Goal: Book appointment/travel/reservation

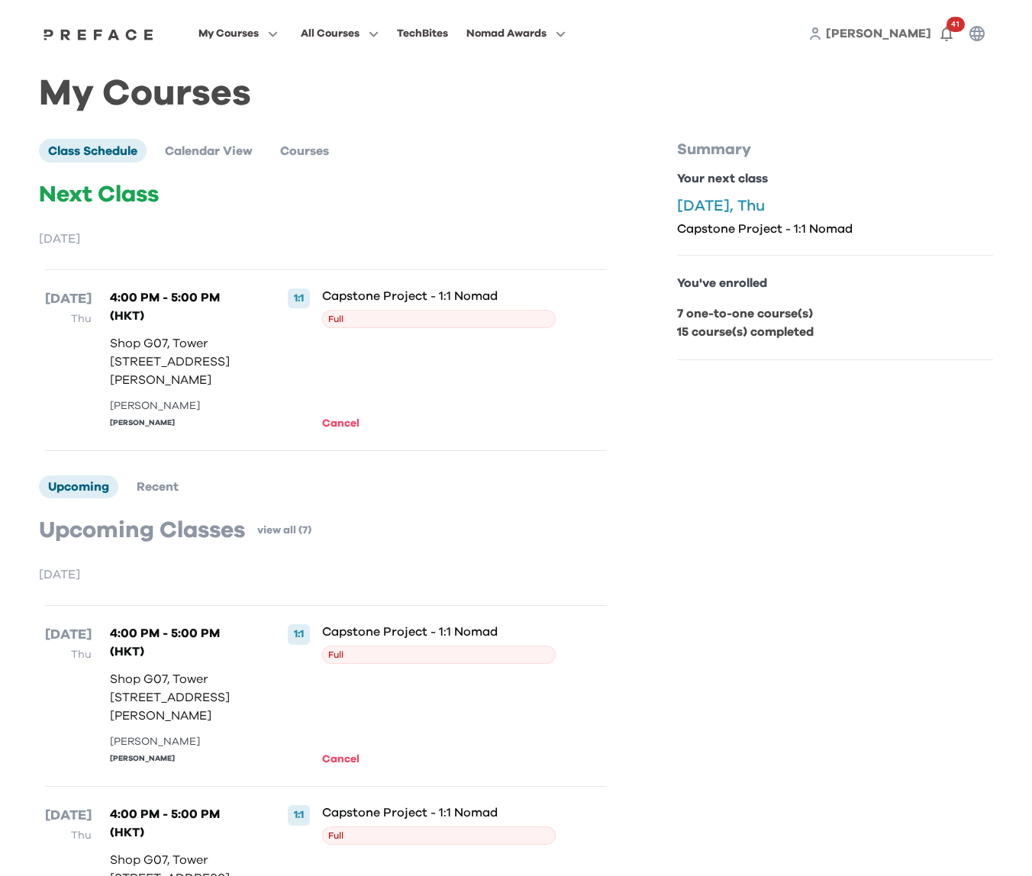
click at [341, 321] on span "Full" at bounding box center [439, 319] width 234 height 18
click at [220, 94] on span at bounding box center [237, 95] width 143 height 43
click at [420, 318] on span "Full" at bounding box center [439, 319] width 234 height 18
click at [297, 141] on span at bounding box center [339, 138] width 143 height 43
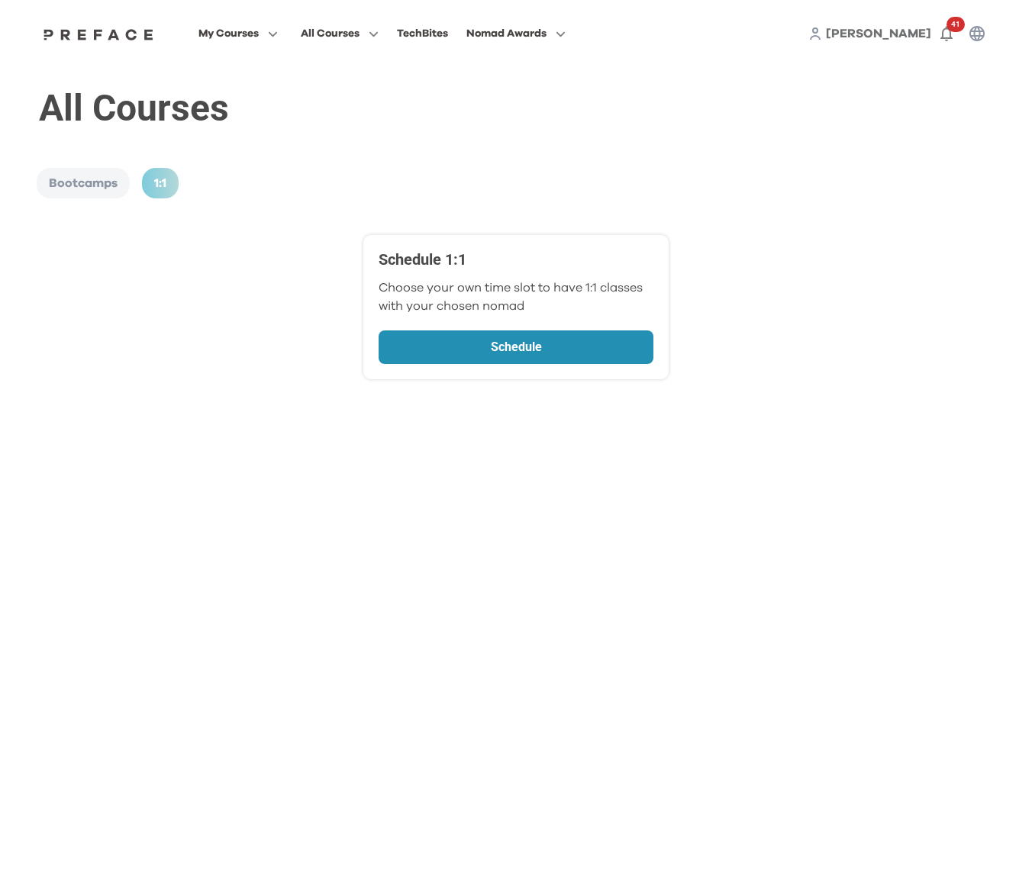
click at [514, 339] on p "Schedule" at bounding box center [516, 347] width 192 height 18
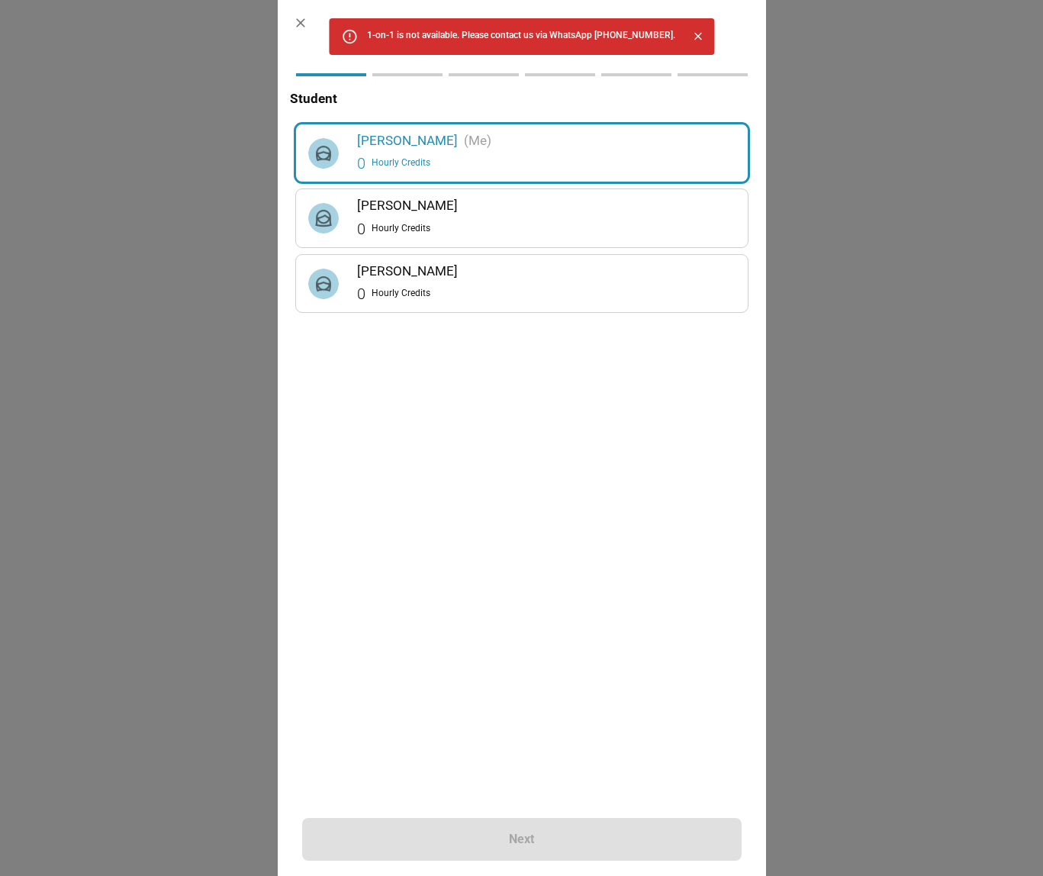
click at [438, 230] on div "0 Hourly Credits" at bounding box center [546, 229] width 379 height 24
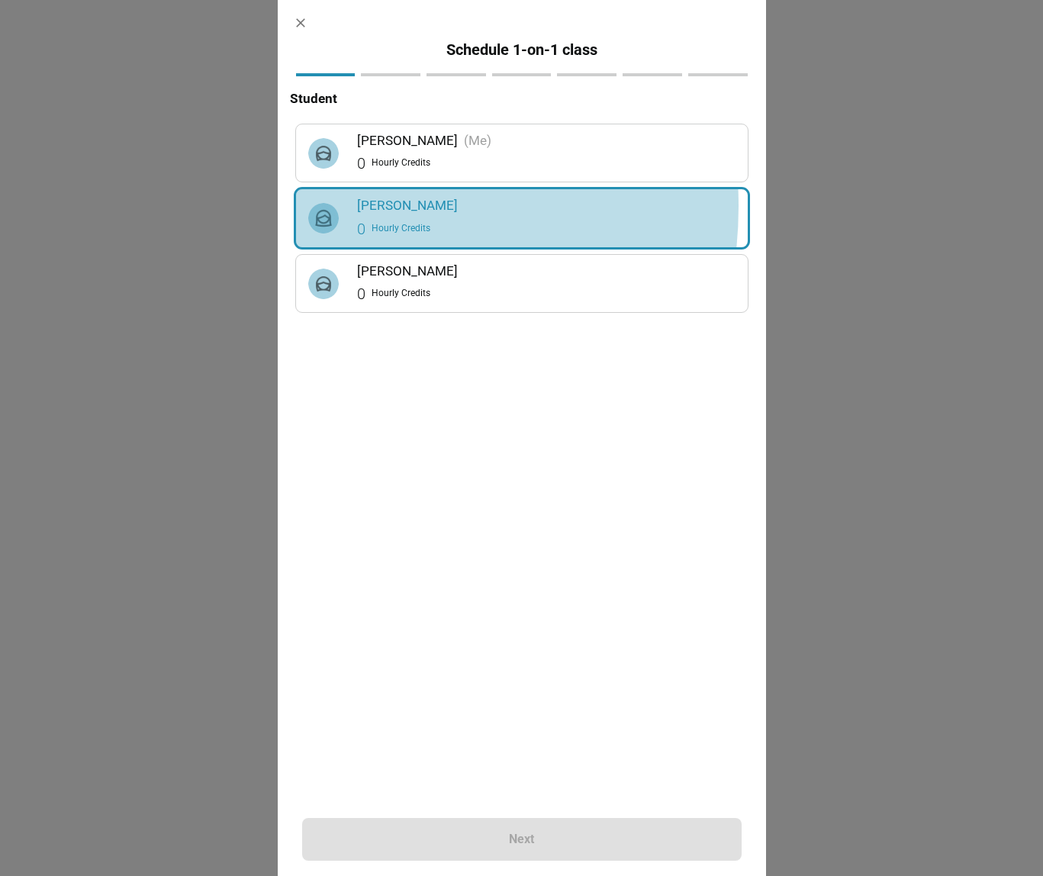
click at [330, 206] on img at bounding box center [323, 218] width 31 height 31
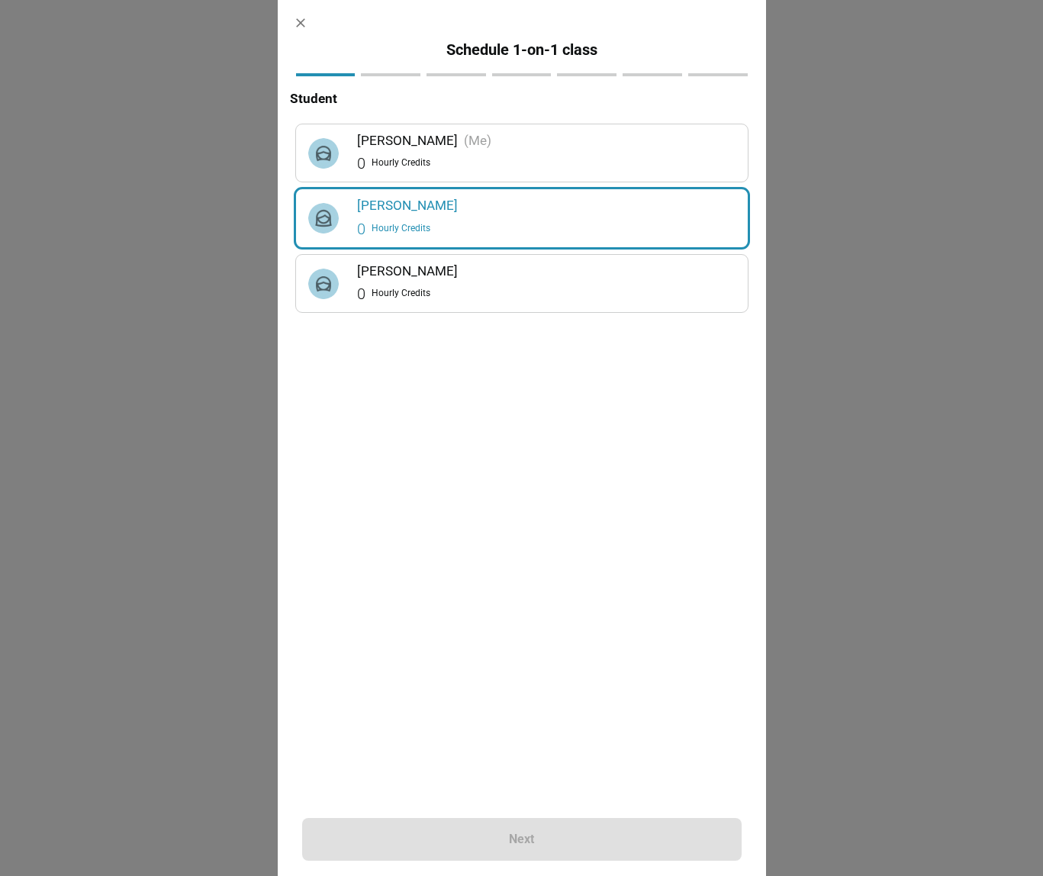
click at [523, 826] on div "Next" at bounding box center [522, 839] width 440 height 43
click at [433, 133] on div "Nicole Wang (Me)" at bounding box center [546, 140] width 379 height 21
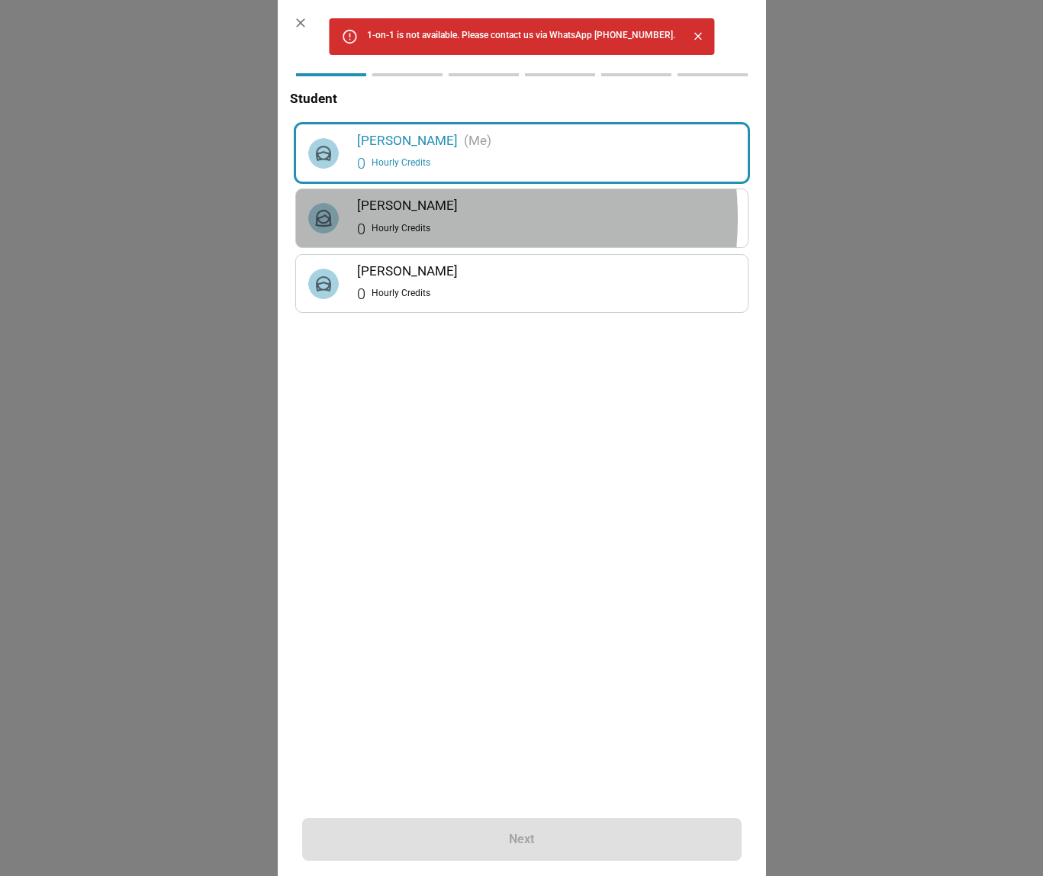
click at [411, 218] on div "0 Hourly Credits" at bounding box center [546, 229] width 379 height 24
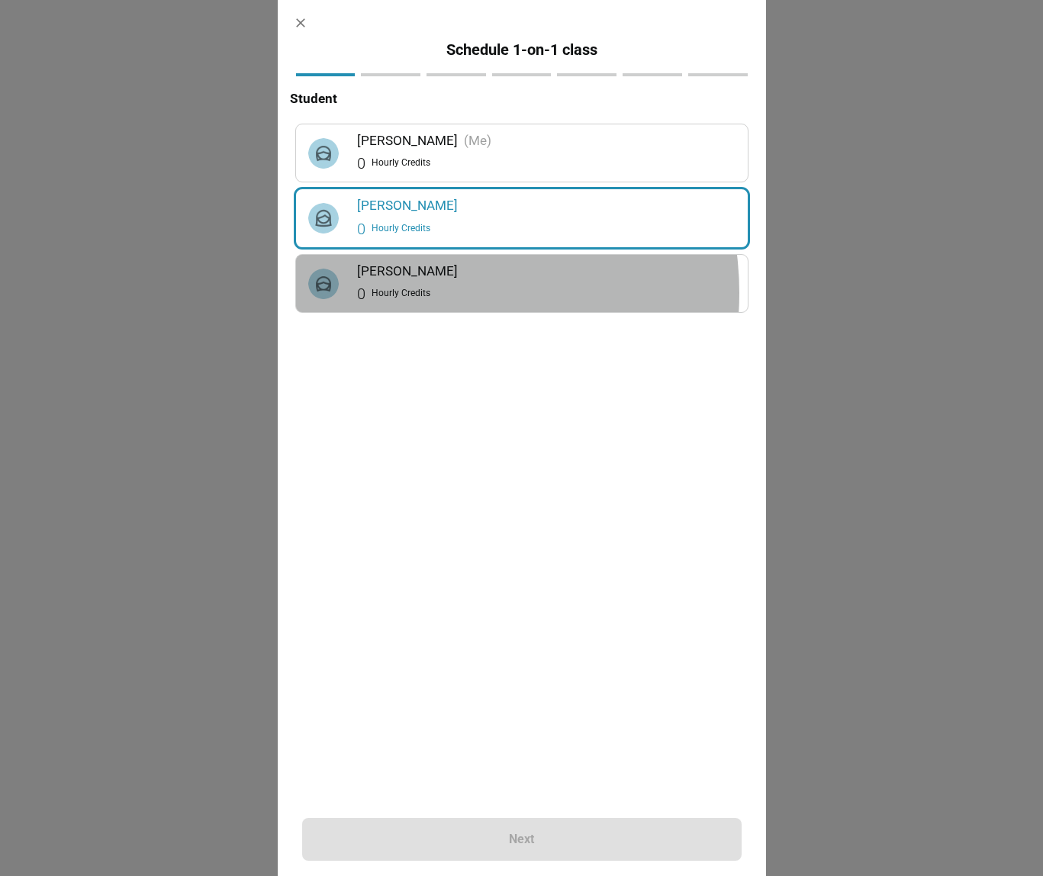
click at [421, 293] on span "Hourly Credits" at bounding box center [401, 293] width 59 height 15
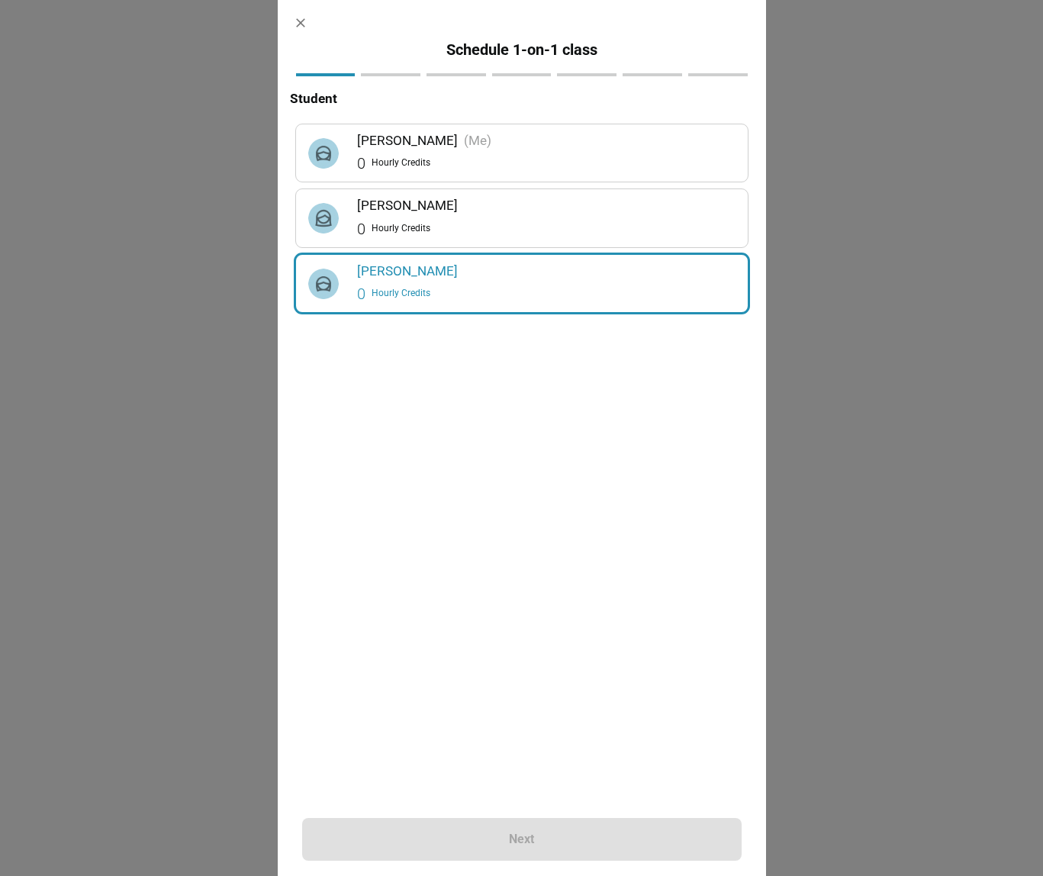
click at [413, 229] on span "Hourly Credits" at bounding box center [401, 228] width 59 height 15
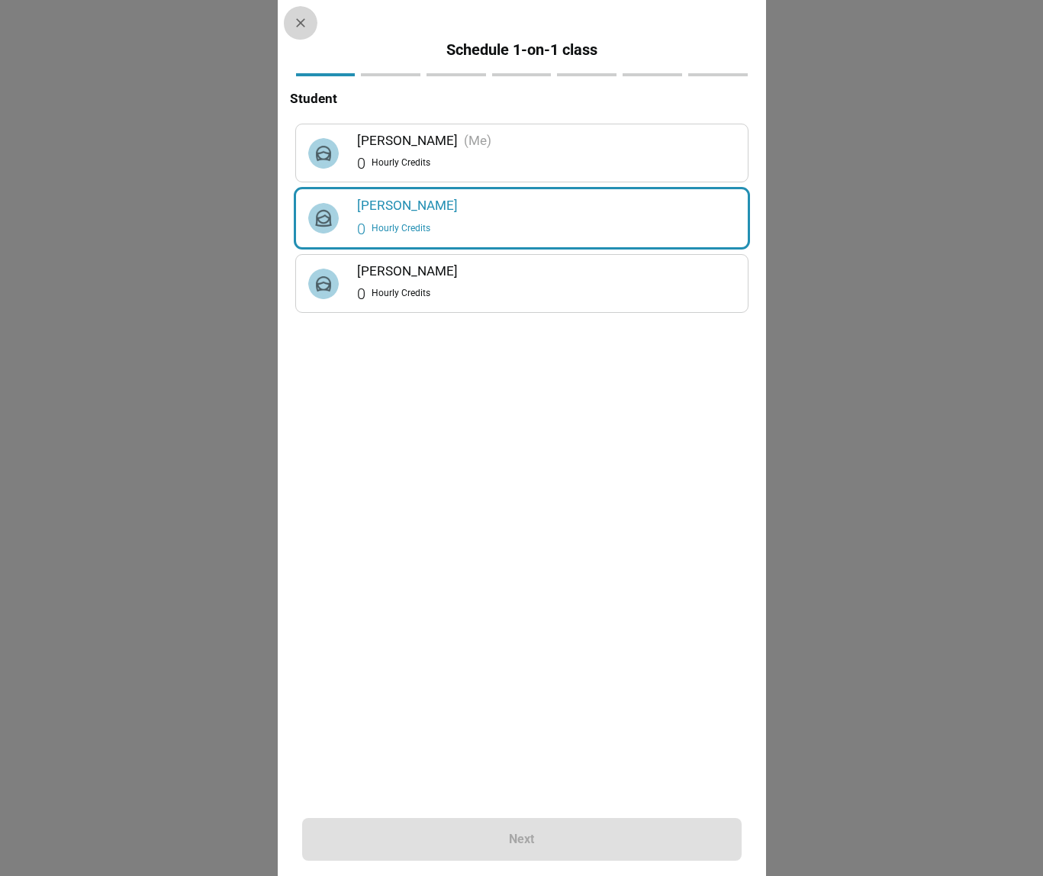
click at [304, 27] on icon "button" at bounding box center [300, 22] width 9 height 9
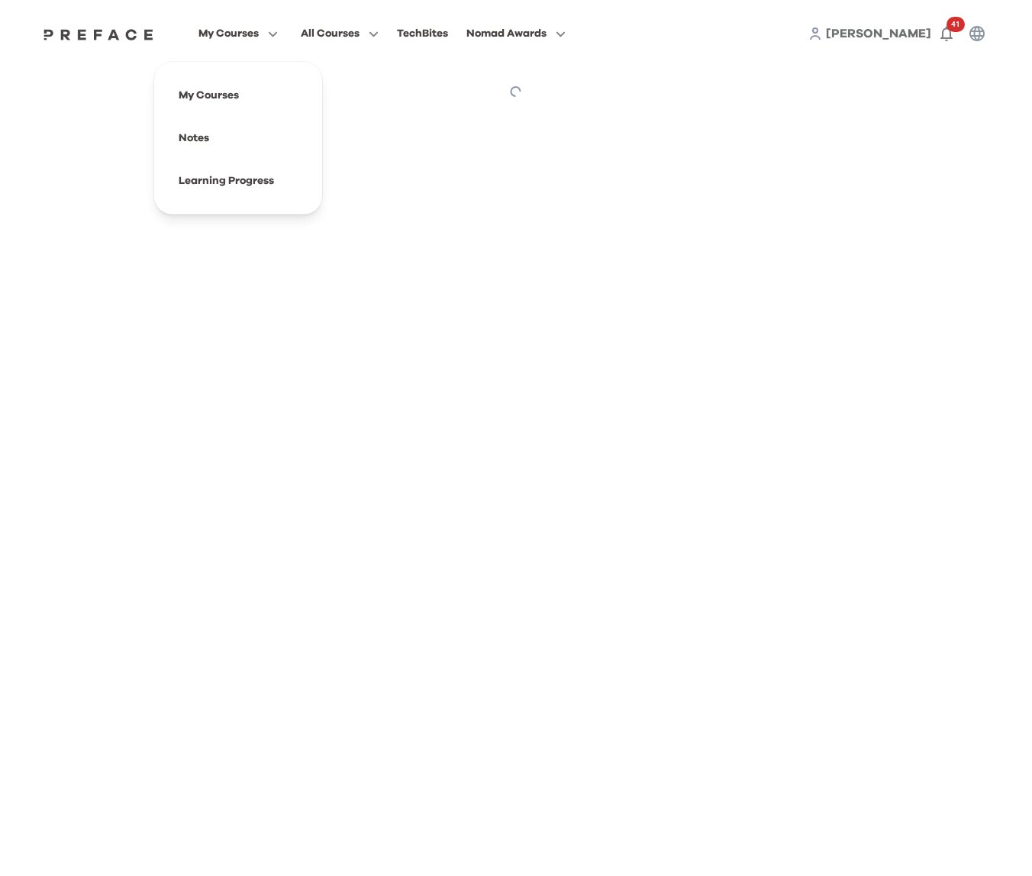
click at [234, 33] on span "My Courses" at bounding box center [228, 33] width 60 height 18
click at [223, 99] on span at bounding box center [237, 95] width 143 height 43
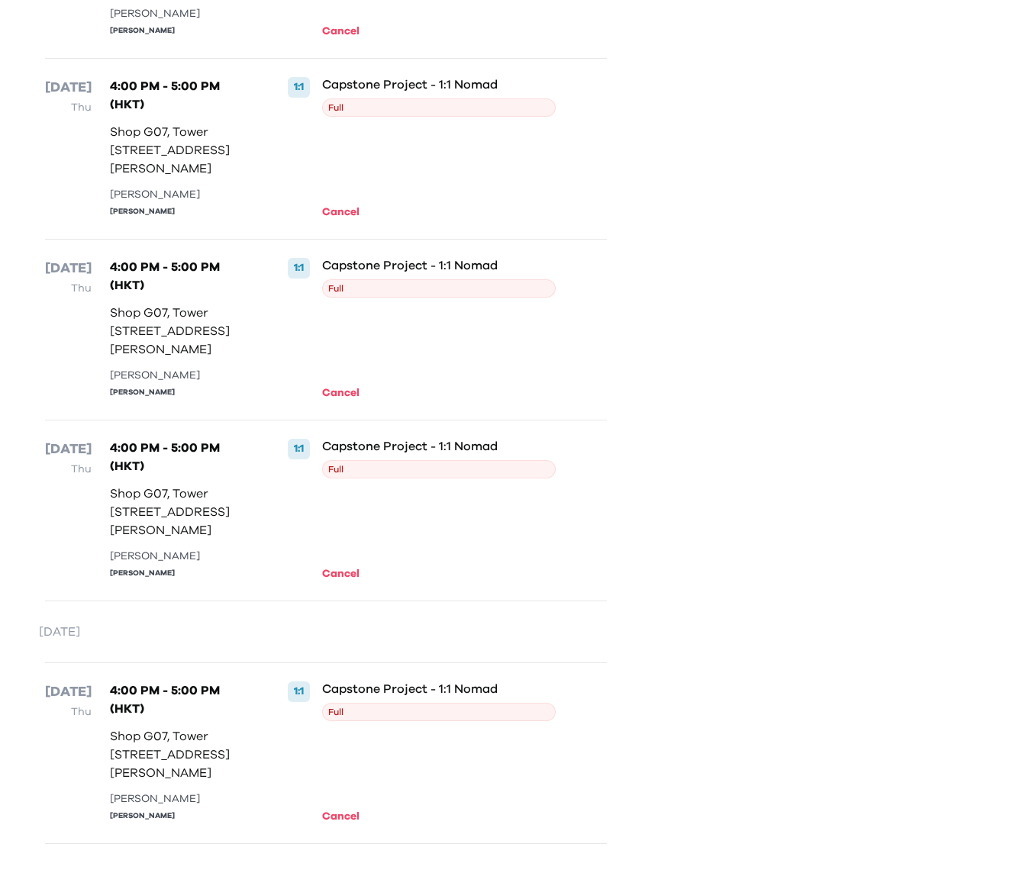
scroll to position [948, 0]
click at [352, 681] on p "Capstone Project - 1:1 Nomad" at bounding box center [439, 688] width 234 height 15
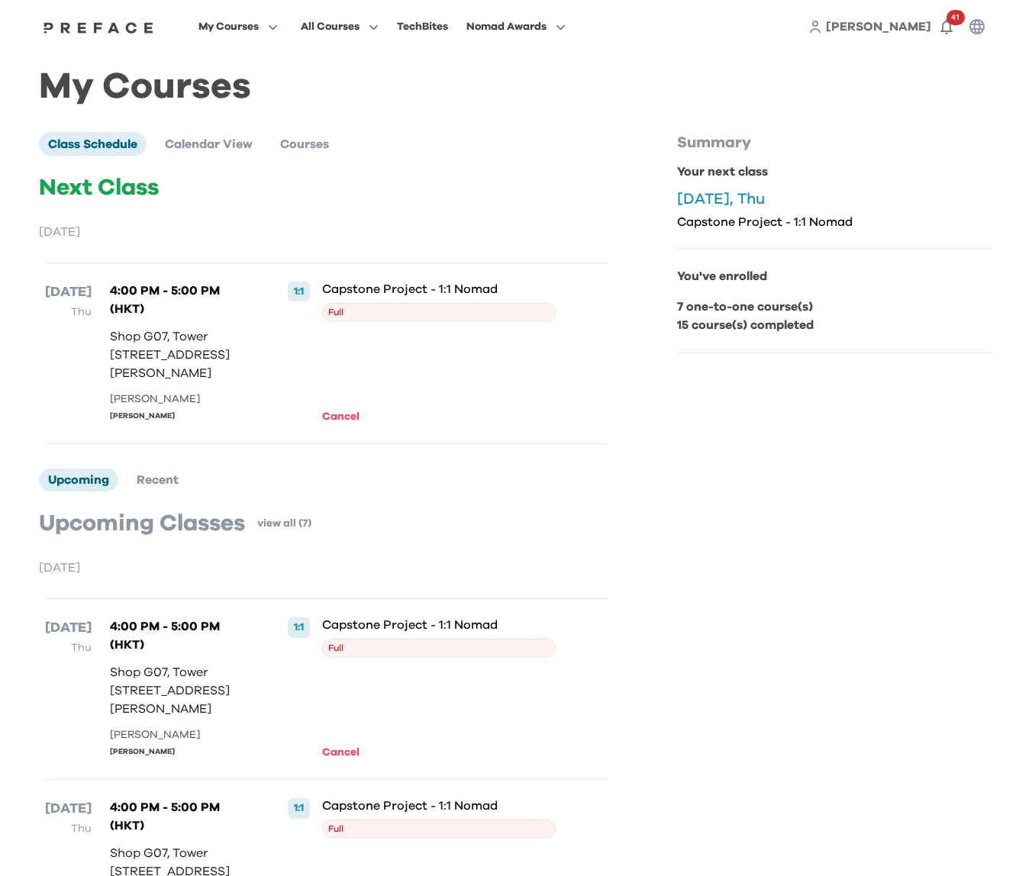
scroll to position [0, 0]
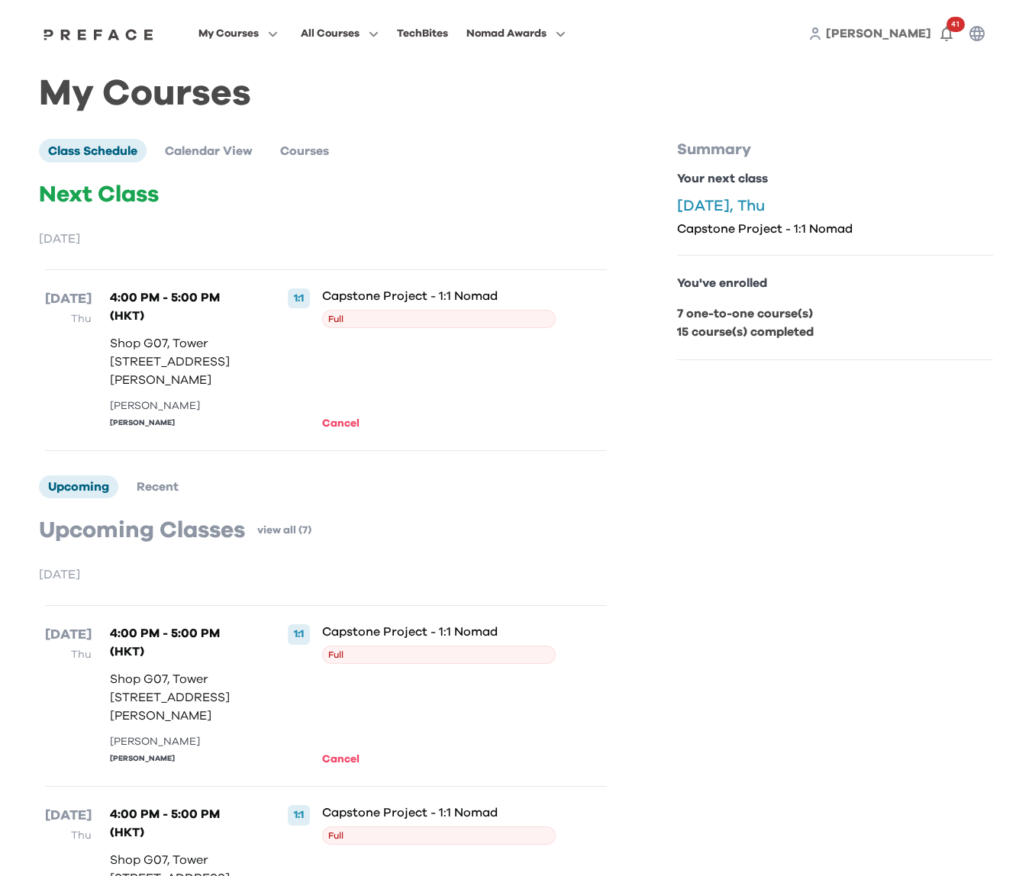
click at [112, 40] on img at bounding box center [99, 34] width 118 height 12
click at [67, 37] on img at bounding box center [99, 34] width 118 height 12
